Goal: Navigation & Orientation: Go to known website

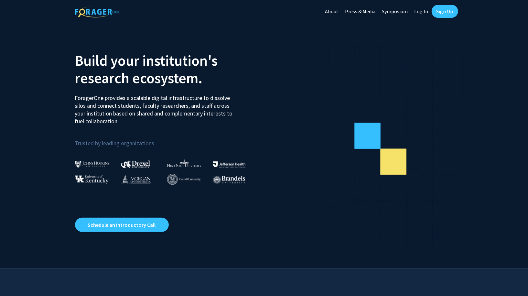
click at [418, 10] on link "Log In" at bounding box center [421, 11] width 20 height 23
select select
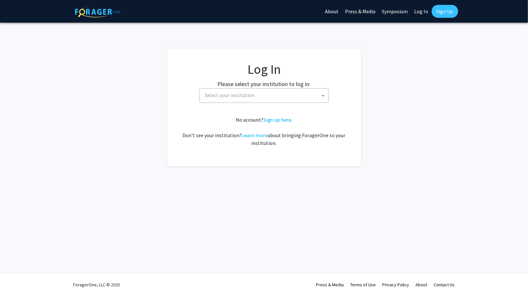
click at [285, 92] on span "Select your institution" at bounding box center [265, 95] width 126 height 13
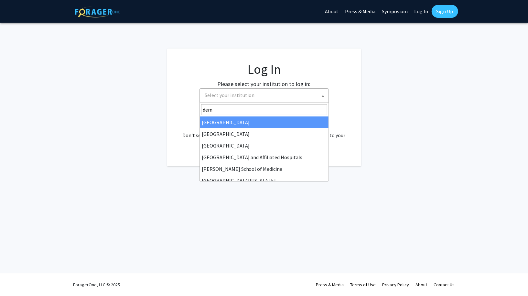
type input "demo"
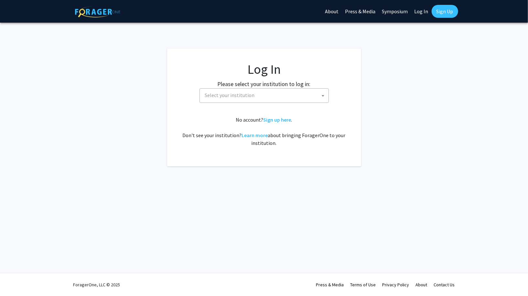
click at [272, 86] on label "Please select your institution to log in:" at bounding box center [264, 84] width 93 height 9
click at [267, 92] on span "Select your institution" at bounding box center [265, 95] width 126 height 13
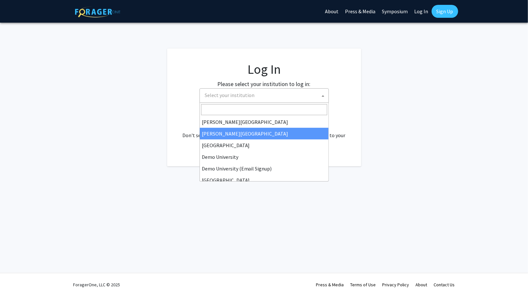
scroll to position [29, 0]
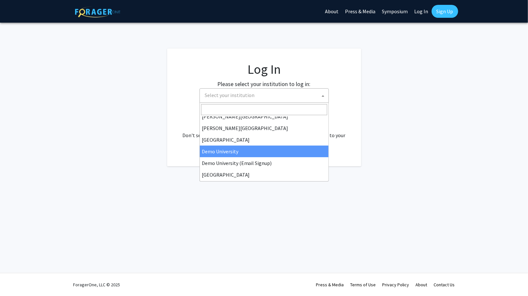
select select "8"
